Goal: Communication & Community: Answer question/provide support

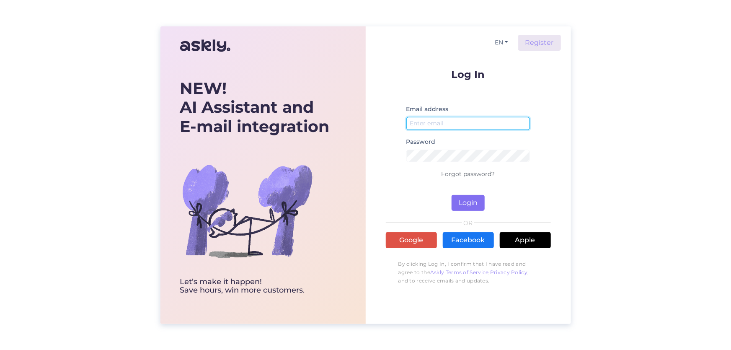
type input "[EMAIL_ADDRESS][DOMAIN_NAME]"
click at [466, 197] on button "Login" at bounding box center [467, 203] width 33 height 16
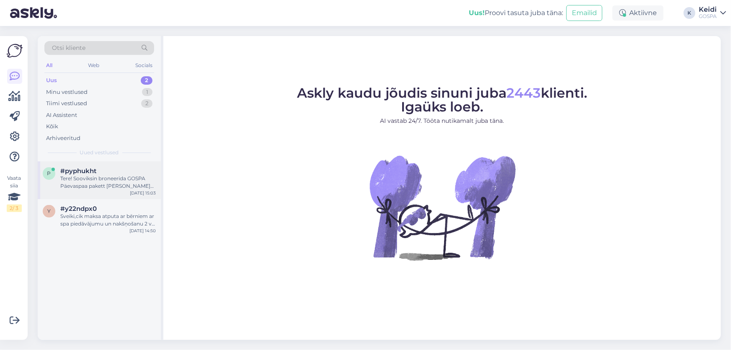
click at [141, 180] on div "Tere! Sooviksin broneerida GOSPA Päevaspaa pakett [PERSON_NAME] inimesele [DATE…" at bounding box center [107, 182] width 95 height 15
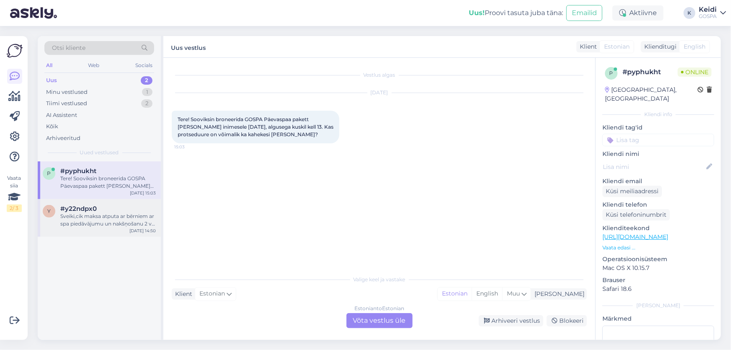
click at [142, 211] on div "#y22ndpx0" at bounding box center [107, 209] width 95 height 8
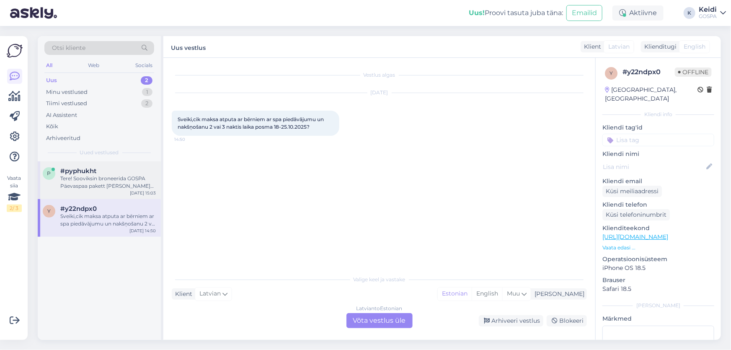
click at [115, 183] on div "Tere! Sooviksin broneerida GOSPA Päevaspaa pakett [PERSON_NAME] inimesele [DATE…" at bounding box center [107, 182] width 95 height 15
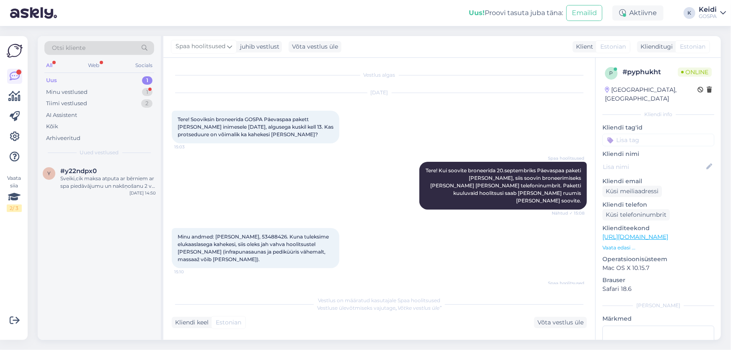
scroll to position [29, 0]
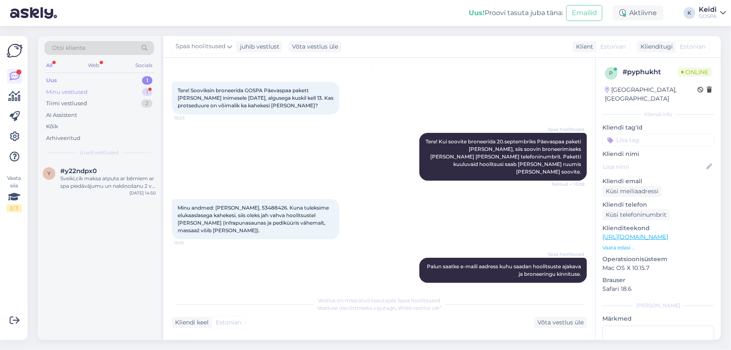
click at [134, 92] on div "Minu vestlused 1" at bounding box center [99, 92] width 110 height 12
click at [140, 183] on div "Tere, ilmselt seal mõeldakse siiski kastet" at bounding box center [107, 182] width 95 height 15
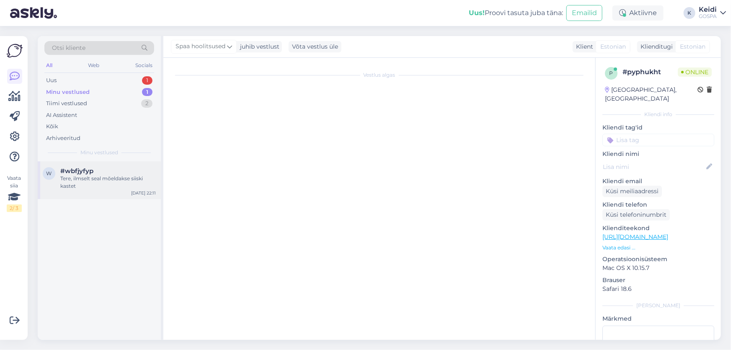
scroll to position [0, 0]
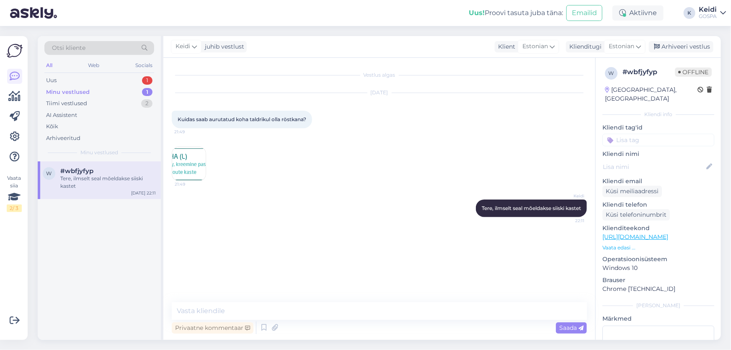
click at [187, 160] on img at bounding box center [188, 163] width 33 height 33
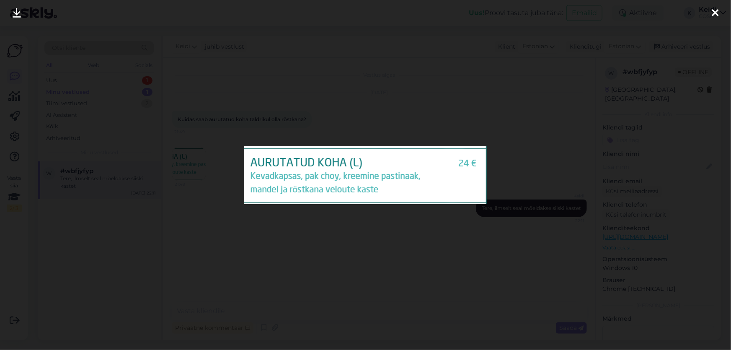
click at [713, 8] on icon at bounding box center [714, 13] width 7 height 11
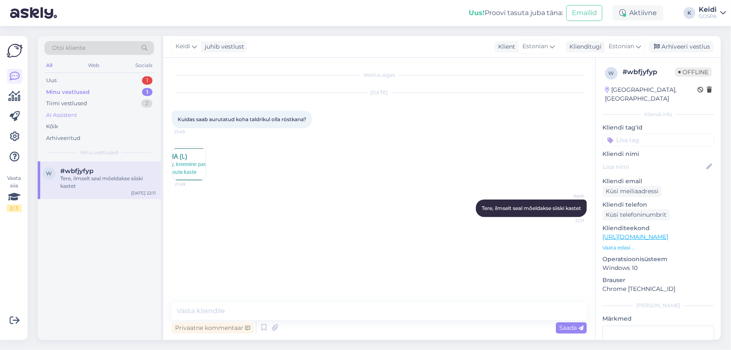
click at [137, 117] on div "AI Assistent" at bounding box center [99, 115] width 110 height 12
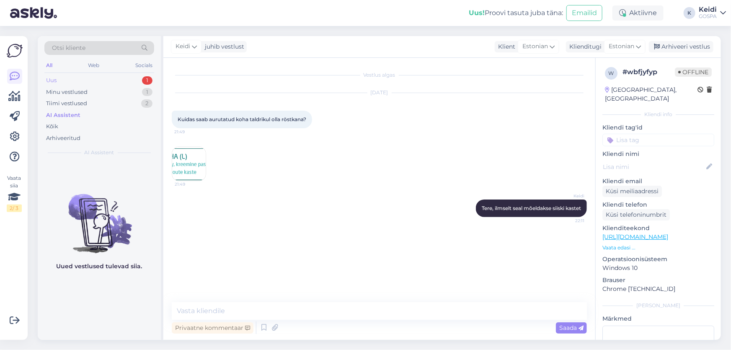
click at [136, 78] on div "Uus 1" at bounding box center [99, 81] width 110 height 12
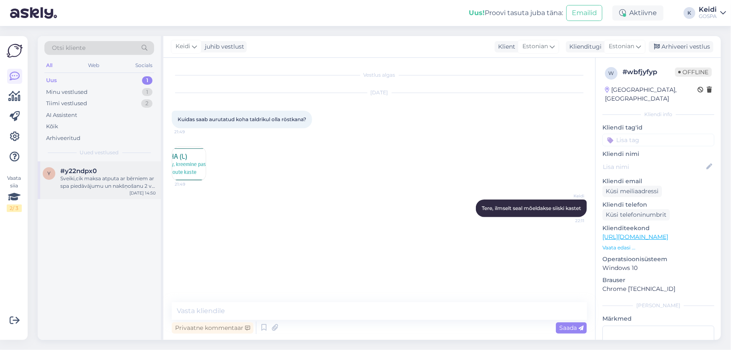
click at [126, 180] on div "Sveiki,cik maksa atputa ar bērniem ar spa piedāvājumu un nakšņošanu 2 vai 3 nak…" at bounding box center [107, 182] width 95 height 15
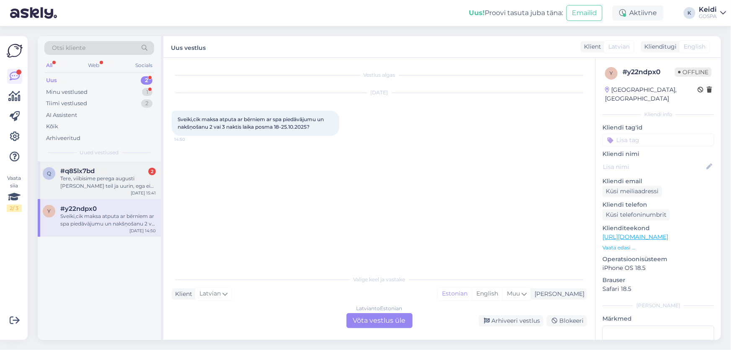
click at [92, 191] on div "q #q85lx7bd 2 Tere, viibisime perega augusti [PERSON_NAME] teil ja uurin, ega e…" at bounding box center [99, 180] width 123 height 38
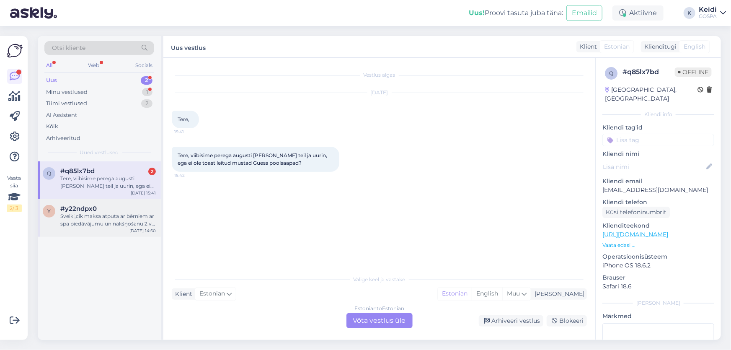
click at [130, 217] on div "Sveiki,cik maksa atputa ar bērniem ar spa piedāvājumu un nakšņošanu 2 vai 3 nak…" at bounding box center [107, 219] width 95 height 15
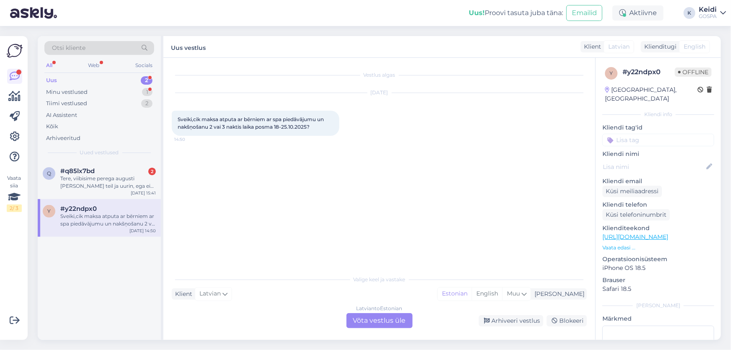
click at [121, 203] on div "y #y22ndpx0 Sveiki,cik maksa atputa ar bērniem ar spa piedāvājumu un nakšņošanu…" at bounding box center [99, 218] width 123 height 38
click at [127, 186] on div "Tere, viibisime perega augusti [PERSON_NAME] teil ja uurin, ega ei ole toast le…" at bounding box center [107, 182] width 95 height 15
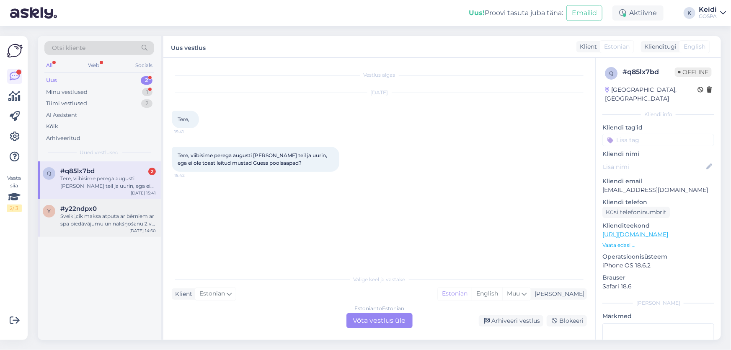
click at [127, 213] on div "Sveiki,cik maksa atputa ar bērniem ar spa piedāvājumu un nakšņošanu 2 vai 3 nak…" at bounding box center [107, 219] width 95 height 15
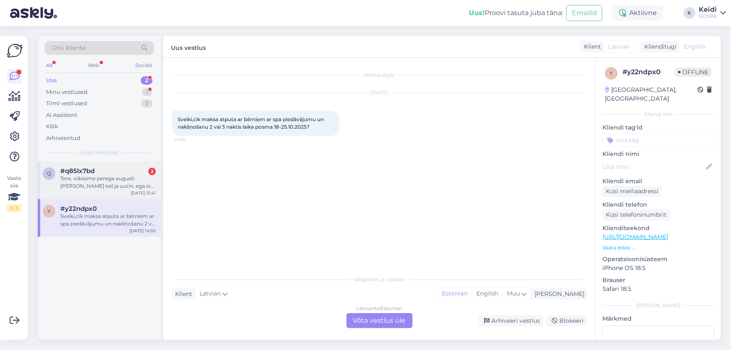
click at [129, 191] on div "q #q85lx7bd 2 Tere, viibisime perega augusti [PERSON_NAME] teil ja uurin, ega e…" at bounding box center [99, 180] width 123 height 38
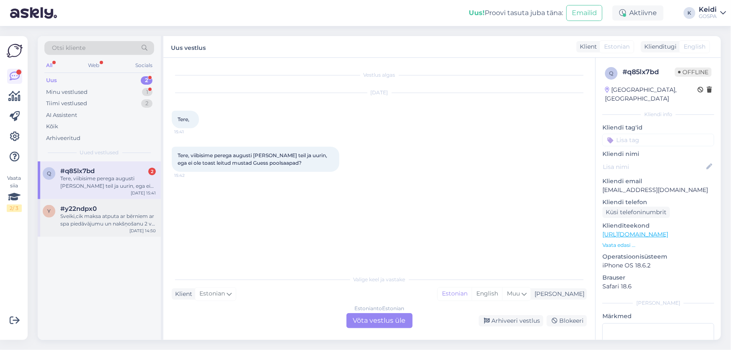
click at [132, 199] on div "y #y22ndpx0 Sveiki,cik maksa atputa ar bērniem ar spa piedāvājumu un nakšņošanu…" at bounding box center [99, 218] width 123 height 38
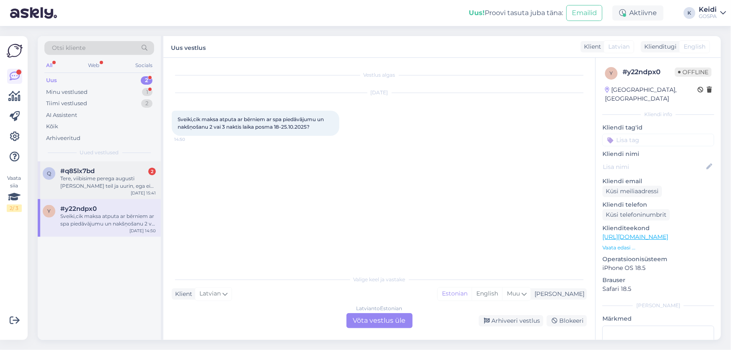
click at [137, 172] on div "#q85lx7bd 2" at bounding box center [107, 171] width 95 height 8
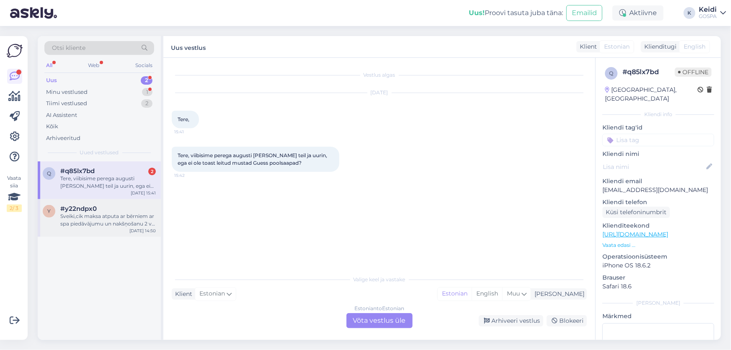
click at [134, 205] on div "#y22ndpx0" at bounding box center [107, 209] width 95 height 8
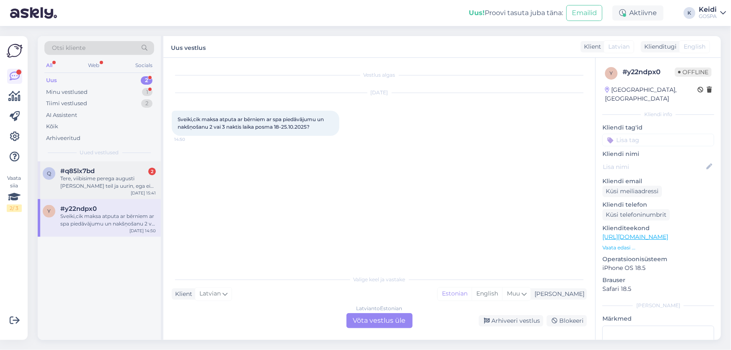
click at [140, 188] on div "Tere, viibisime perega augusti [PERSON_NAME] teil ja uurin, ega ei ole toast le…" at bounding box center [107, 182] width 95 height 15
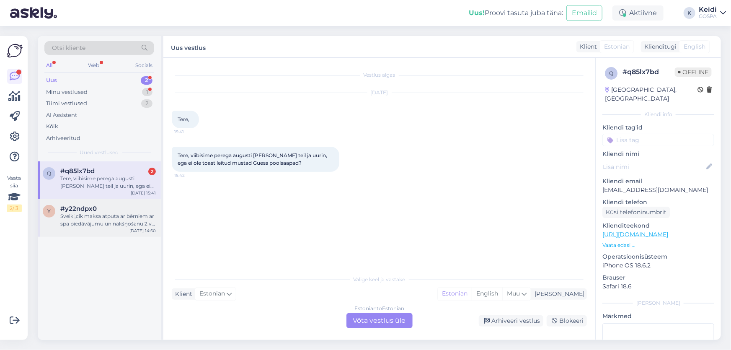
click at [119, 218] on div "Sveiki,cik maksa atputa ar bērniem ar spa piedāvājumu un nakšņošanu 2 vai 3 nak…" at bounding box center [107, 219] width 95 height 15
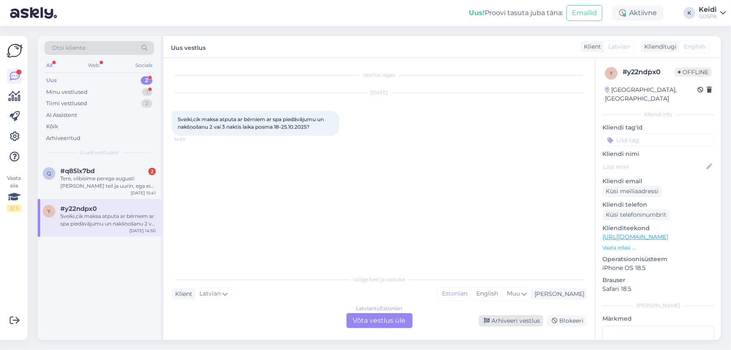
click at [529, 322] on div "Arhiveeri vestlus" at bounding box center [511, 320] width 64 height 11
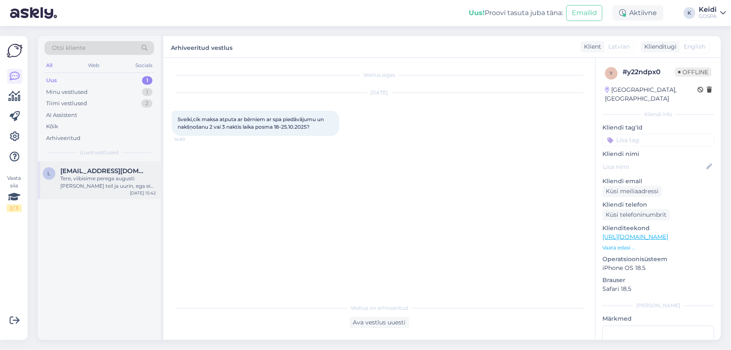
click at [114, 177] on div "Tere, viibisime perega augusti [PERSON_NAME] teil ja uurin, ega ei ole toast le…" at bounding box center [107, 182] width 95 height 15
